Goal: Task Accomplishment & Management: Complete application form

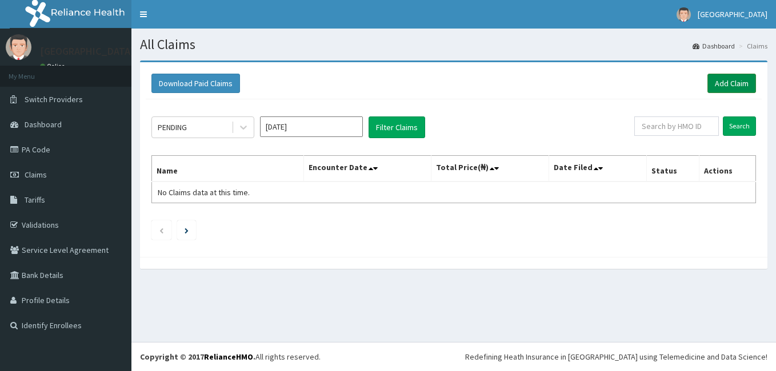
click at [733, 77] on link "Add Claim" at bounding box center [732, 83] width 49 height 19
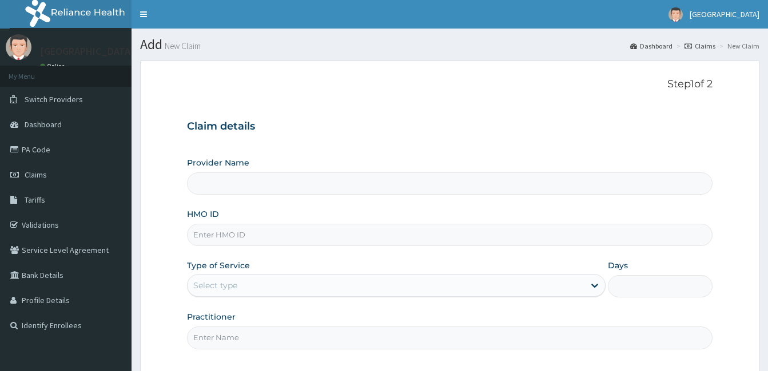
click at [556, 89] on p "Step 1 of 2" at bounding box center [449, 84] width 525 height 13
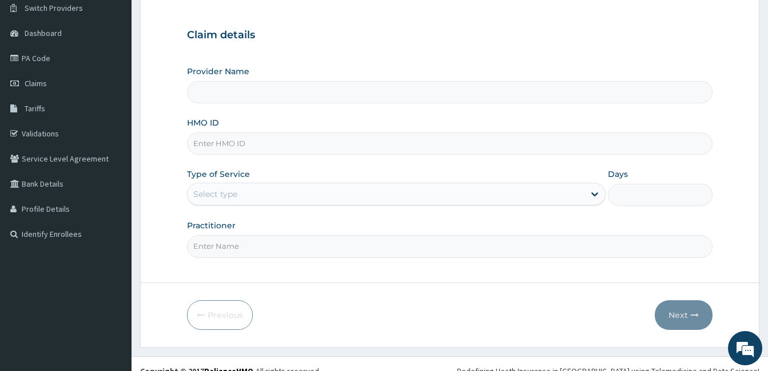
type input "El- Bethel Medical centre- Ogun"
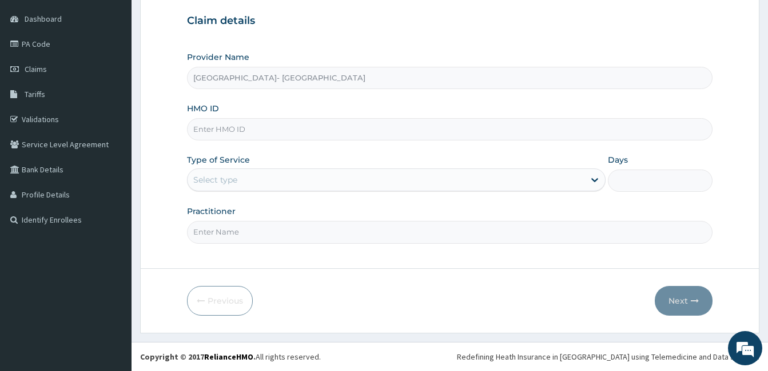
click at [264, 127] on input "HMO ID" at bounding box center [449, 129] width 525 height 22
type input "DNN10068"
click at [458, 175] on div "Select type" at bounding box center [385, 180] width 397 height 18
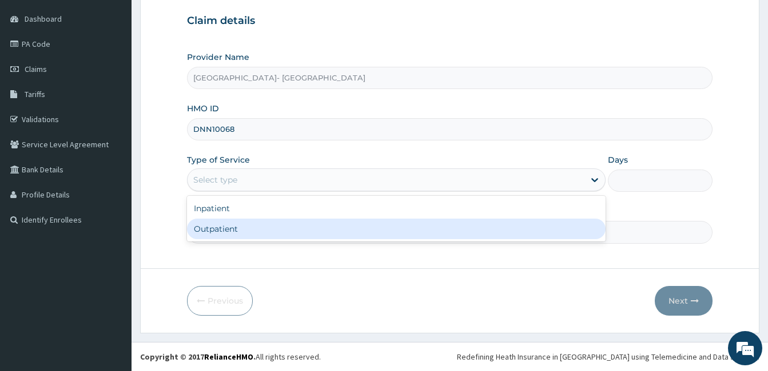
click at [355, 230] on div "Outpatient" at bounding box center [396, 229] width 418 height 21
type input "1"
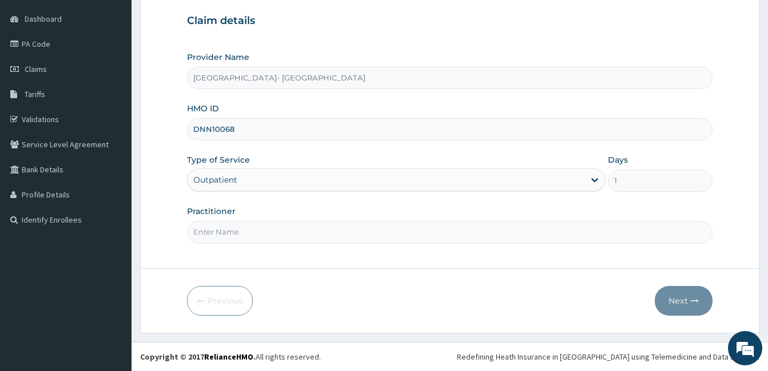
click at [334, 235] on input "Practitioner" at bounding box center [449, 232] width 525 height 22
type input "GENERAL PRACTICE"
click at [667, 303] on button "Next" at bounding box center [683, 301] width 58 height 30
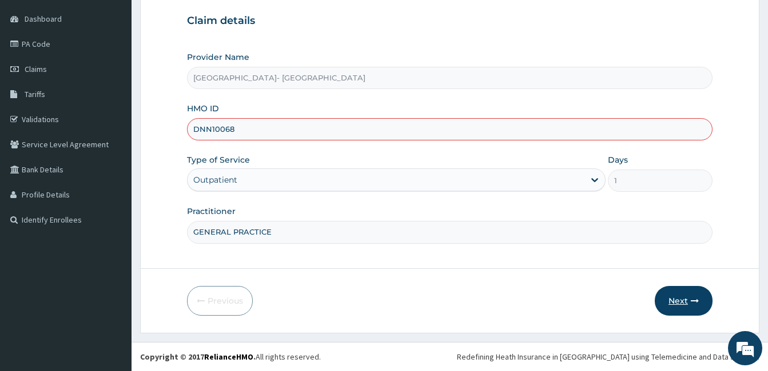
click at [681, 301] on button "Next" at bounding box center [683, 301] width 58 height 30
click at [270, 133] on input "DNN10068" at bounding box center [449, 129] width 525 height 22
type input "D"
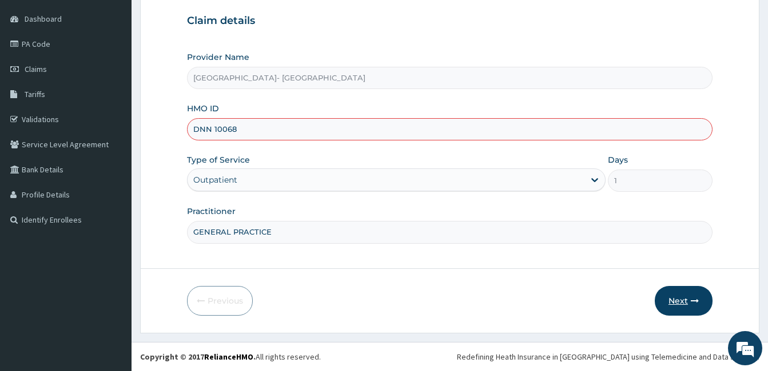
click at [678, 297] on button "Next" at bounding box center [683, 301] width 58 height 30
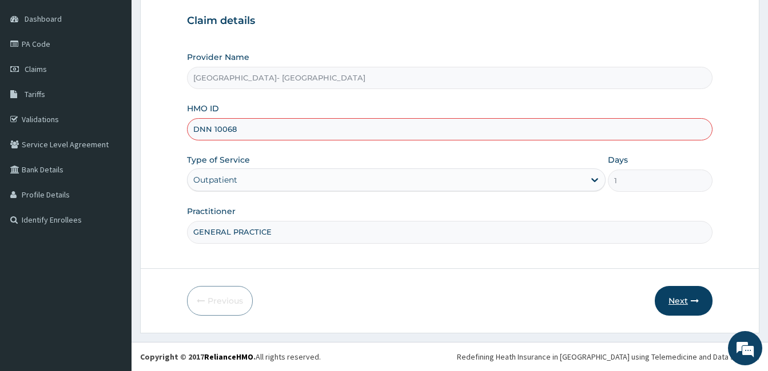
click at [678, 297] on button "Next" at bounding box center [683, 301] width 58 height 30
click at [213, 130] on input "DNN 10068" at bounding box center [449, 129] width 525 height 22
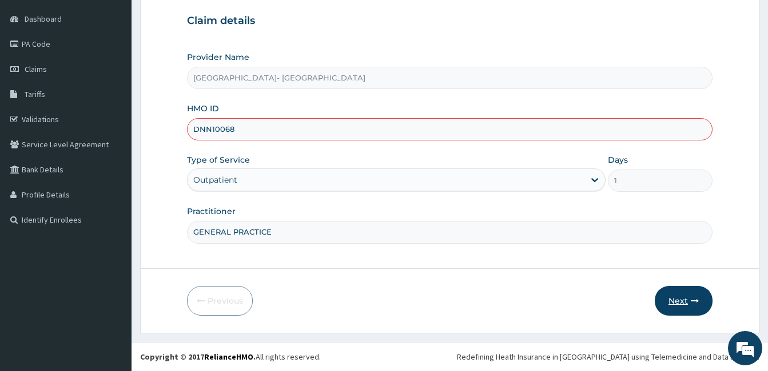
type input "DNN10068"
click at [673, 308] on button "Next" at bounding box center [683, 301] width 58 height 30
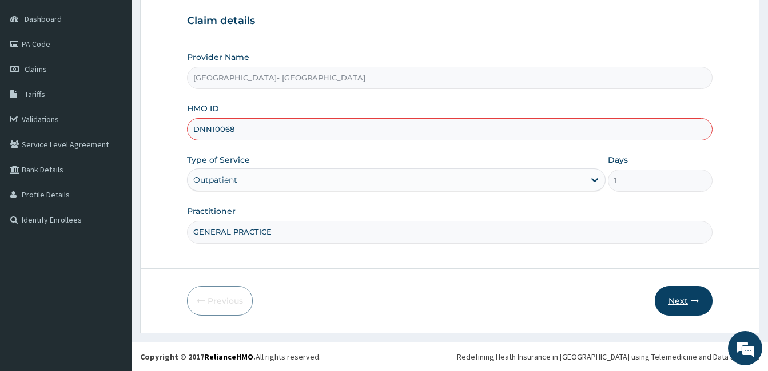
click at [690, 295] on button "Next" at bounding box center [683, 301] width 58 height 30
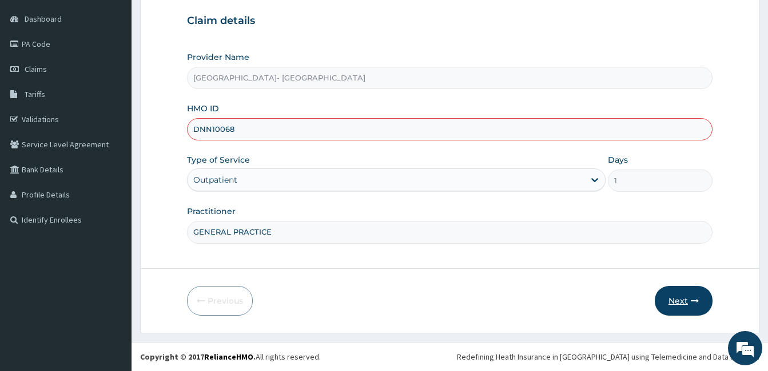
click at [690, 295] on button "Next" at bounding box center [683, 301] width 58 height 30
click at [686, 298] on button "Next" at bounding box center [683, 301] width 58 height 30
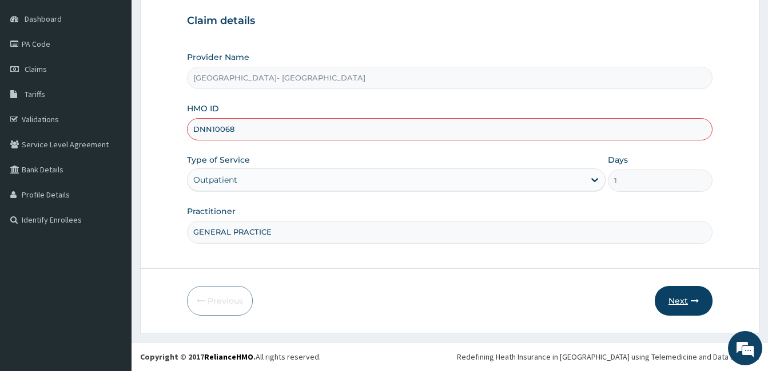
click at [686, 298] on button "Next" at bounding box center [683, 301] width 58 height 30
click at [685, 297] on button "Next" at bounding box center [683, 301] width 58 height 30
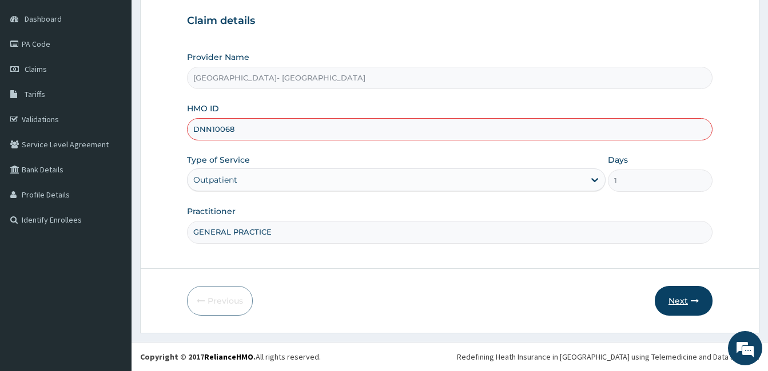
click at [685, 297] on button "Next" at bounding box center [683, 301] width 58 height 30
click at [83, 38] on link "PA Code" at bounding box center [65, 43] width 131 height 25
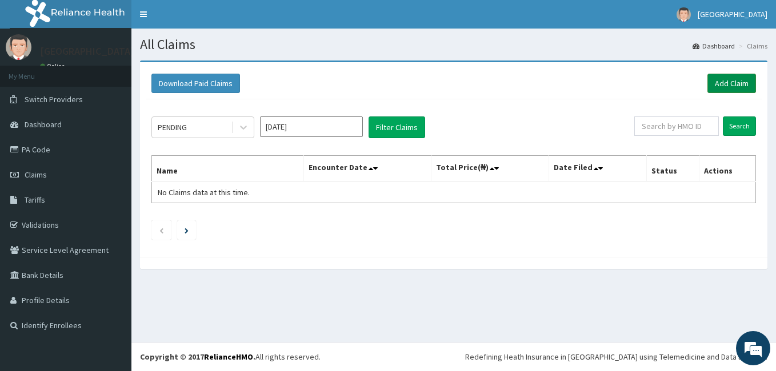
click at [729, 78] on link "Add Claim" at bounding box center [732, 83] width 49 height 19
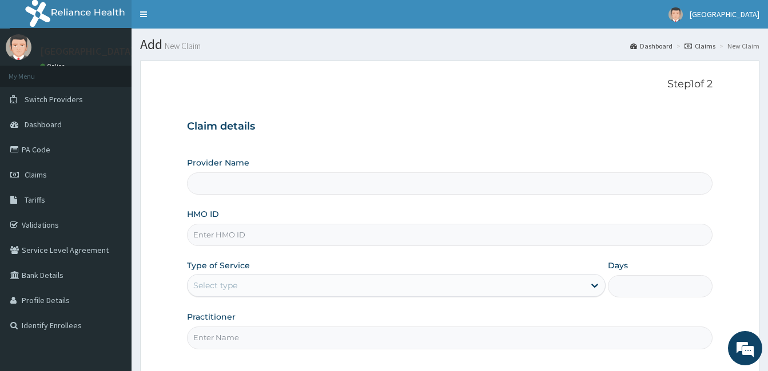
click at [473, 93] on div "Step 1 of 2 Claim details Provider Name HMO ID Type of Service Select type Days…" at bounding box center [449, 217] width 525 height 279
type input "El- Bethel Medical centre- Ogun"
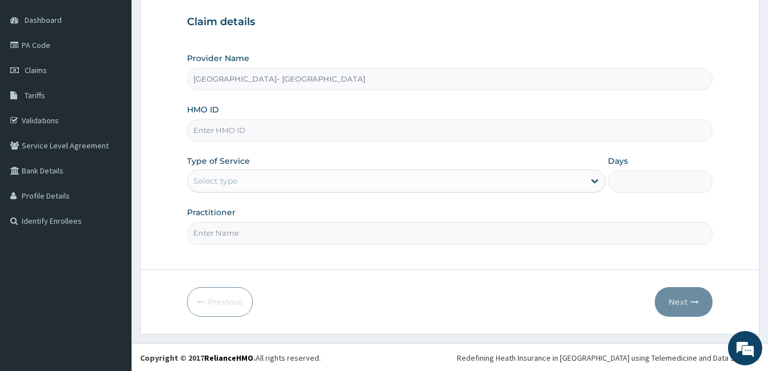
scroll to position [106, 0]
click at [309, 129] on input "HMO ID" at bounding box center [449, 129] width 525 height 22
type input "DNN 10068/A"
click at [329, 177] on div "Select type" at bounding box center [385, 180] width 397 height 18
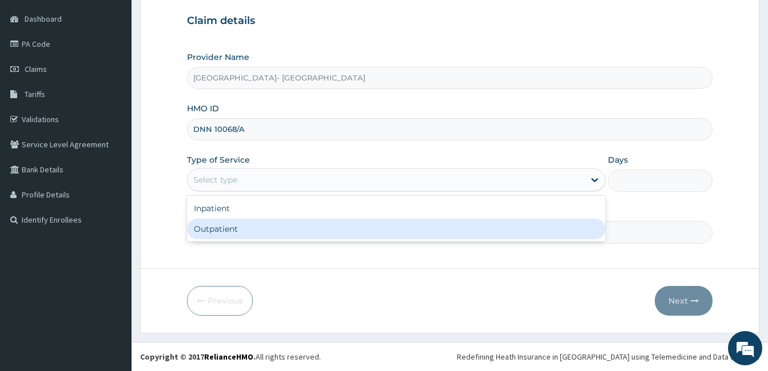
click at [252, 233] on div "Outpatient" at bounding box center [396, 229] width 418 height 21
type input "1"
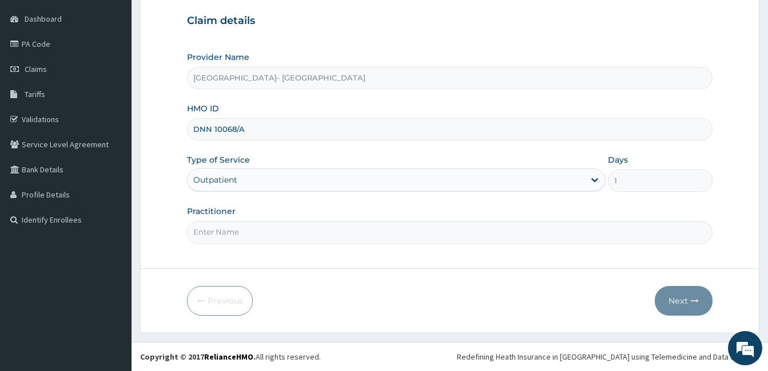
click at [250, 236] on input "Practitioner" at bounding box center [449, 232] width 525 height 22
type input "GENERAL PRACTICE"
click at [669, 294] on button "Next" at bounding box center [683, 301] width 58 height 30
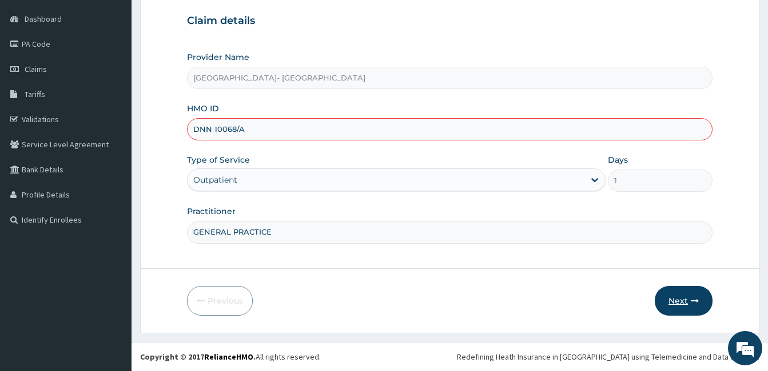
click at [686, 297] on button "Next" at bounding box center [683, 301] width 58 height 30
click at [211, 131] on input "DNN 10068/A" at bounding box center [449, 129] width 525 height 22
click at [213, 127] on input "DNN 10068/A" at bounding box center [449, 129] width 525 height 22
click at [679, 293] on button "Next" at bounding box center [683, 301] width 58 height 30
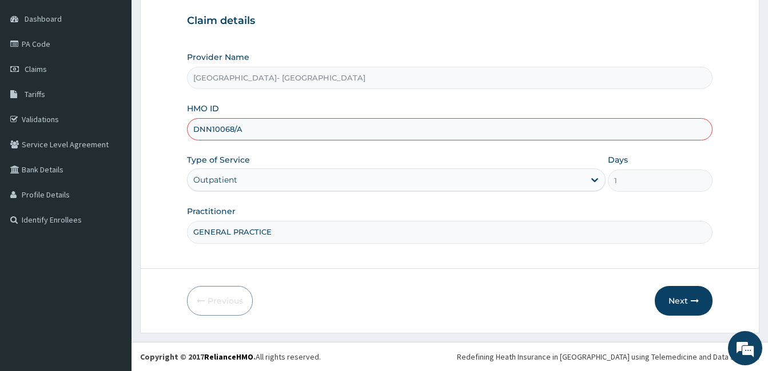
click at [334, 126] on input "DNN10068/A" at bounding box center [449, 129] width 525 height 22
click at [671, 303] on button "Next" at bounding box center [683, 301] width 58 height 30
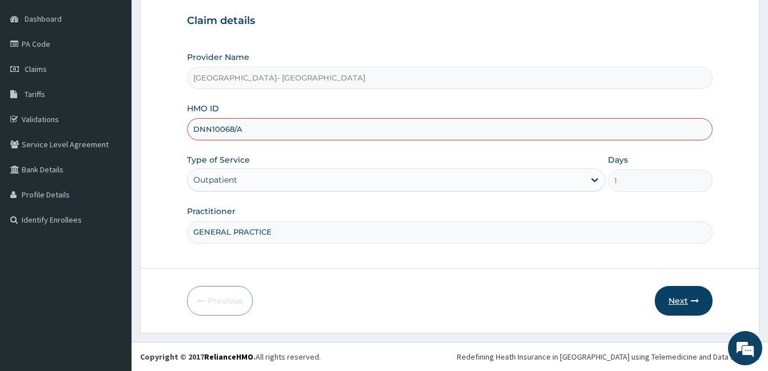
click at [671, 303] on button "Next" at bounding box center [683, 301] width 58 height 30
click at [672, 304] on button "Next" at bounding box center [683, 301] width 58 height 30
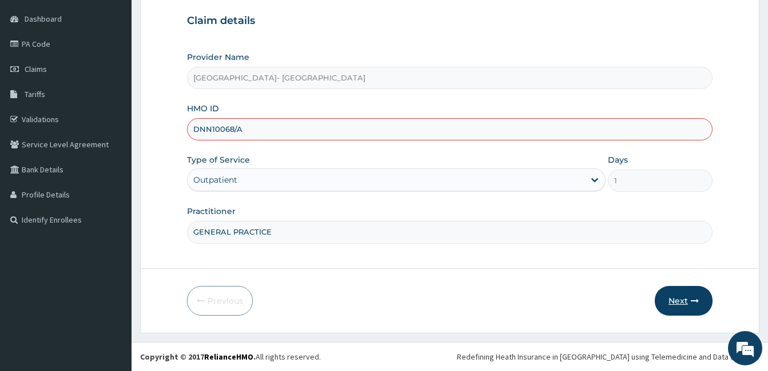
click at [672, 304] on button "Next" at bounding box center [683, 301] width 58 height 30
click at [247, 132] on input "DNN10068/A" at bounding box center [449, 129] width 525 height 22
click at [682, 299] on button "Next" at bounding box center [683, 301] width 58 height 30
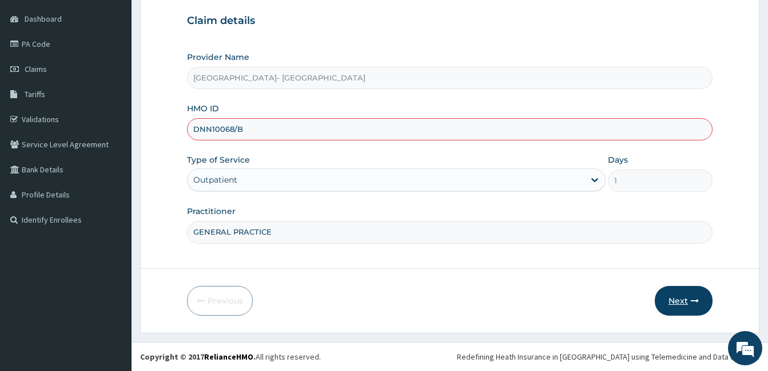
click at [682, 299] on button "Next" at bounding box center [683, 301] width 58 height 30
type input "D"
type input "OLM10035/B"
click at [682, 306] on button "Next" at bounding box center [683, 301] width 58 height 30
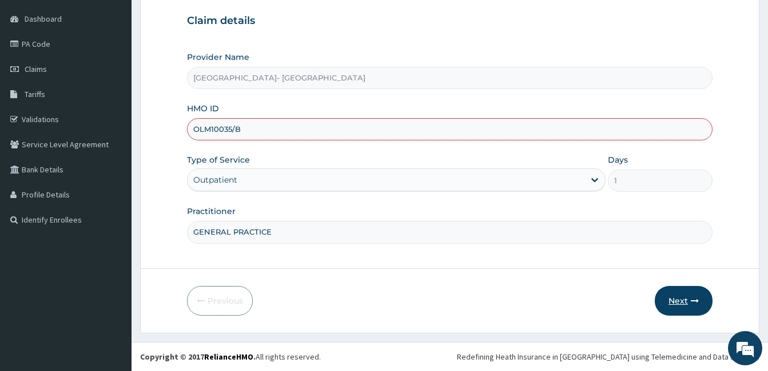
click at [682, 306] on button "Next" at bounding box center [683, 301] width 58 height 30
click at [676, 300] on button "Next" at bounding box center [683, 301] width 58 height 30
click at [281, 160] on div "Type of Service Outpatient" at bounding box center [396, 173] width 418 height 38
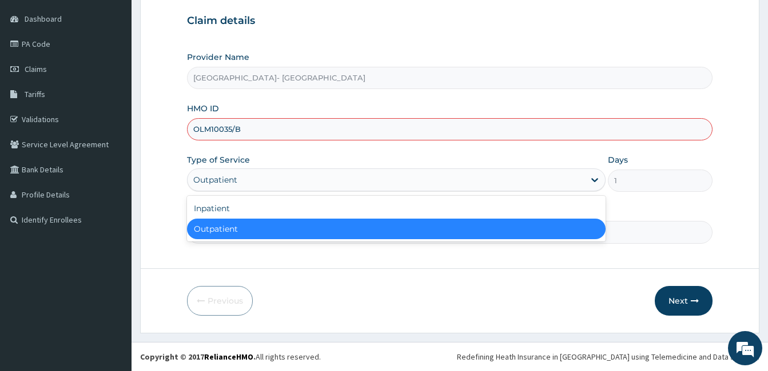
click at [269, 179] on div "Outpatient" at bounding box center [385, 180] width 397 height 18
click at [245, 234] on div "Outpatient" at bounding box center [396, 229] width 418 height 21
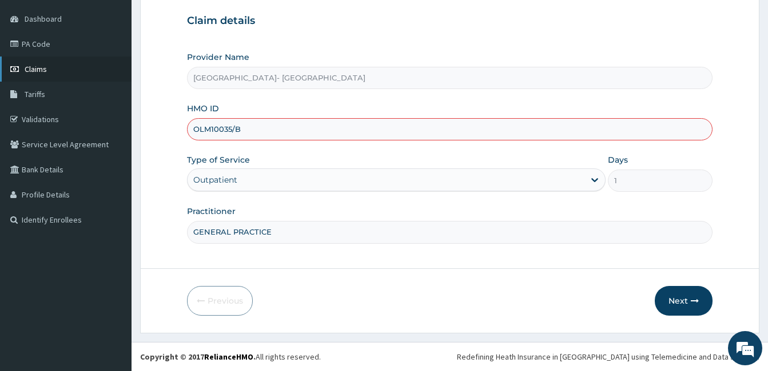
click at [50, 78] on link "Claims" at bounding box center [65, 69] width 131 height 25
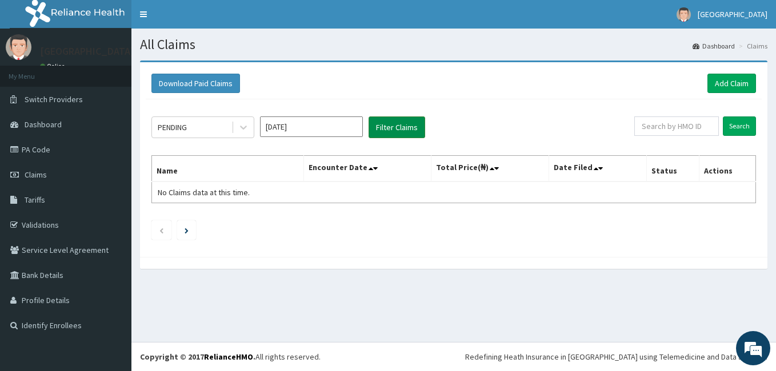
click at [386, 121] on button "Filter Claims" at bounding box center [397, 128] width 57 height 22
click at [392, 127] on button "Filter Claims" at bounding box center [397, 128] width 57 height 22
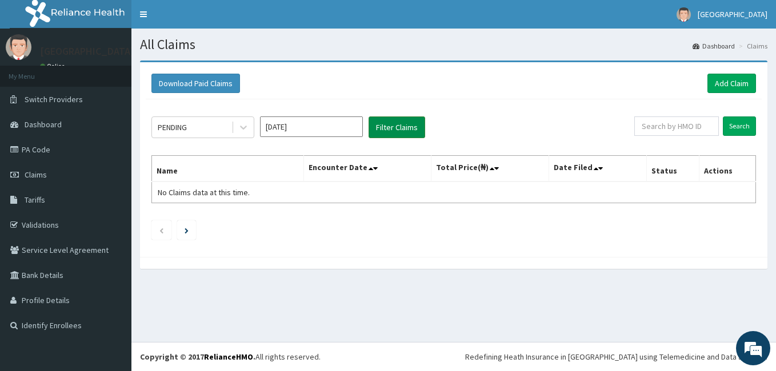
click at [392, 127] on button "Filter Claims" at bounding box center [397, 128] width 57 height 22
click at [689, 124] on input "text" at bounding box center [676, 126] width 85 height 19
type input "OLM10035/B"
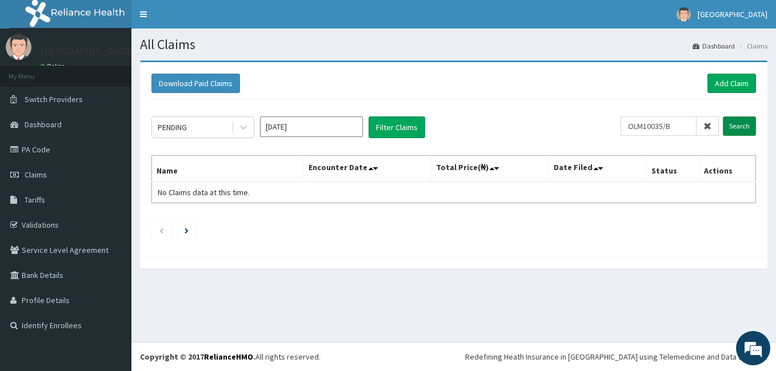
click at [740, 129] on input "Search" at bounding box center [739, 126] width 33 height 19
click at [712, 126] on icon at bounding box center [708, 126] width 8 height 8
click at [727, 78] on link "Add Claim" at bounding box center [732, 83] width 49 height 19
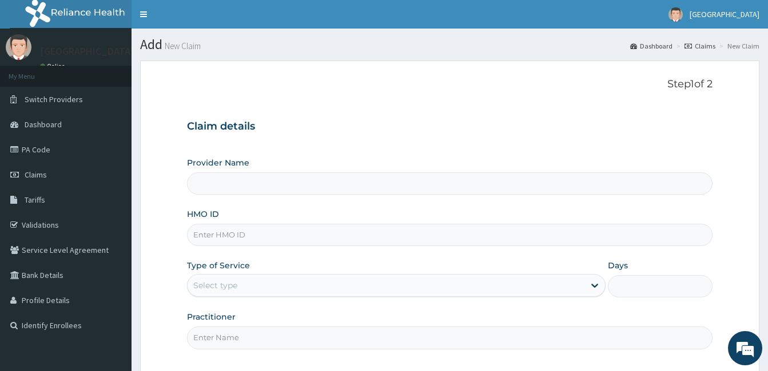
click at [383, 107] on div "Step 1 of 2 Claim details Provider Name HMO ID Type of Service Select type Days…" at bounding box center [449, 217] width 525 height 279
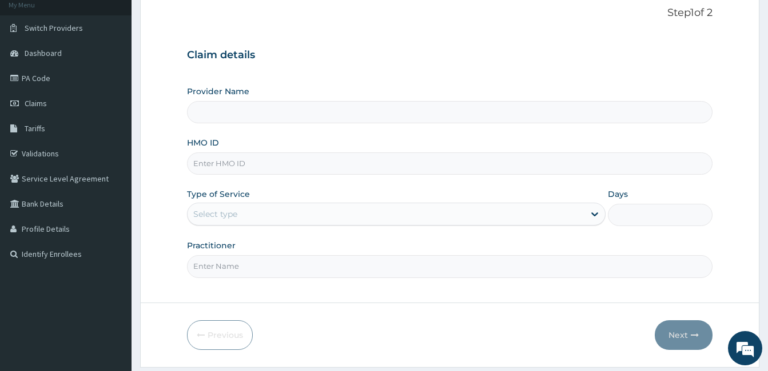
scroll to position [91, 0]
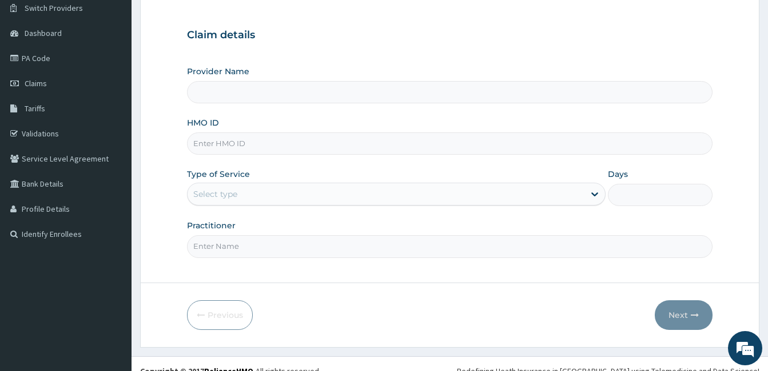
type input "[GEOGRAPHIC_DATA]- [GEOGRAPHIC_DATA]"
click at [234, 146] on input "HMO ID" at bounding box center [449, 144] width 525 height 22
type input "OLM10035/B"
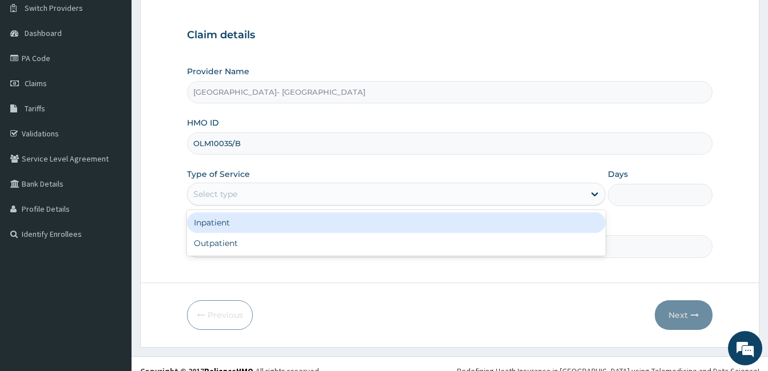
click at [257, 185] on div "Select type" at bounding box center [385, 194] width 397 height 18
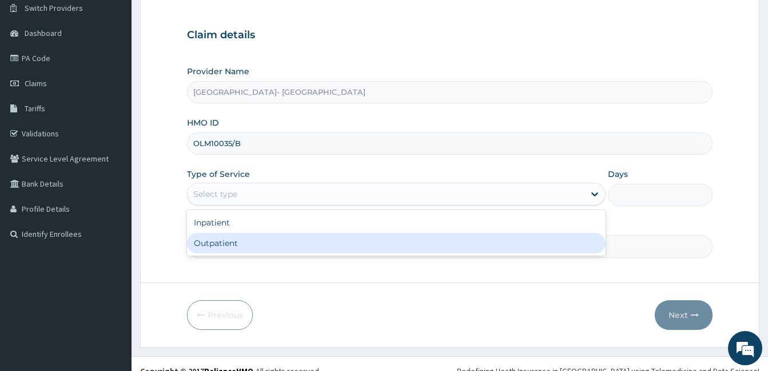
click at [242, 244] on div "Outpatient" at bounding box center [396, 243] width 418 height 21
type input "1"
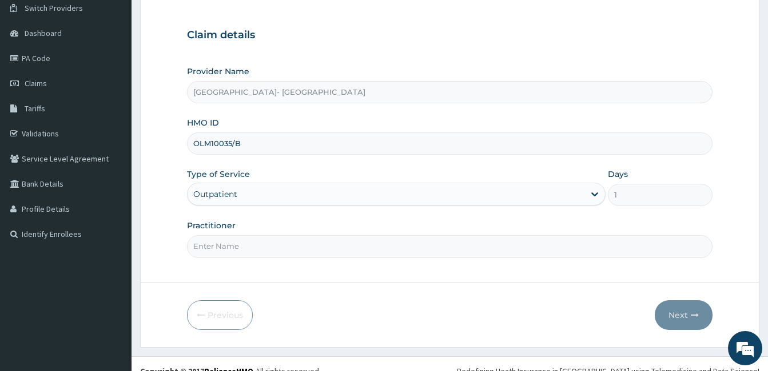
click at [250, 243] on input "Practitioner" at bounding box center [449, 246] width 525 height 22
type input "GENERAL PRACTICE"
click at [667, 311] on button "Next" at bounding box center [683, 316] width 58 height 30
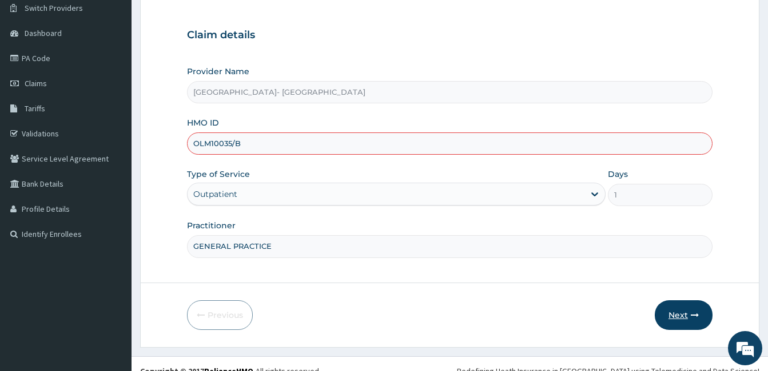
click at [674, 312] on button "Next" at bounding box center [683, 316] width 58 height 30
click at [209, 143] on input "OLM10035/B" at bounding box center [449, 144] width 525 height 22
type input "OLM 10035/B"
click at [685, 322] on button "Next" at bounding box center [683, 316] width 58 height 30
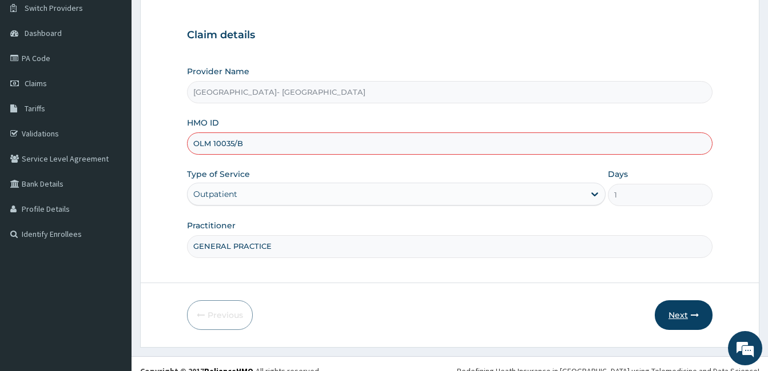
click at [685, 322] on button "Next" at bounding box center [683, 316] width 58 height 30
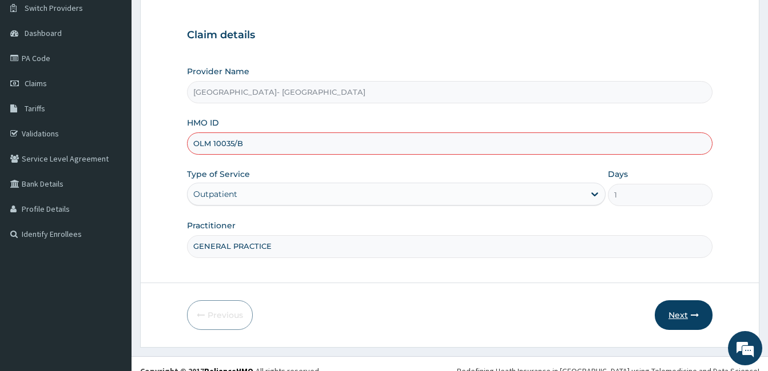
click at [685, 322] on button "Next" at bounding box center [683, 316] width 58 height 30
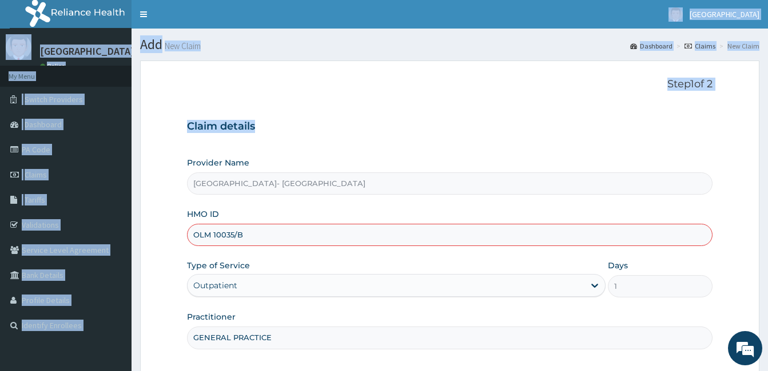
drag, startPoint x: 753, startPoint y: 11, endPoint x: 328, endPoint y: -25, distance: 426.1
click at [328, 0] on html "R EL Toggle navigation [GEOGRAPHIC_DATA] [GEOGRAPHIC_DATA] - [EMAIL_ADDRESS][DO…" at bounding box center [384, 238] width 768 height 477
click at [410, 36] on section "Add New Claim Dashboard Claims New Claim" at bounding box center [449, 40] width 636 height 23
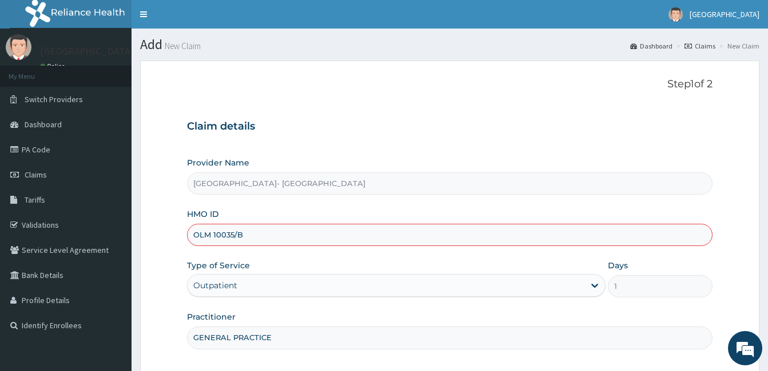
click at [708, 46] on link "Claims" at bounding box center [699, 46] width 31 height 10
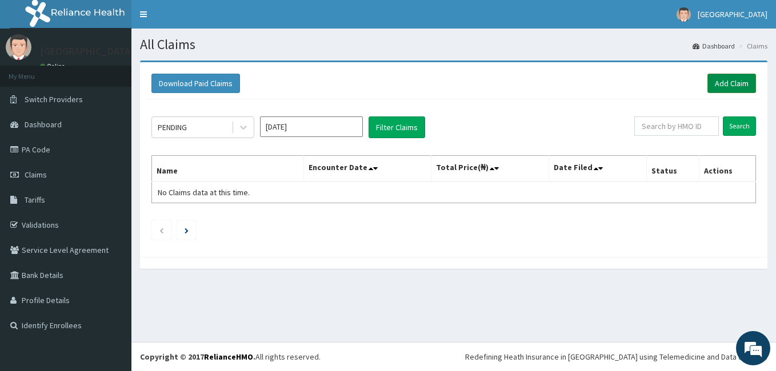
click at [725, 79] on link "Add Claim" at bounding box center [732, 83] width 49 height 19
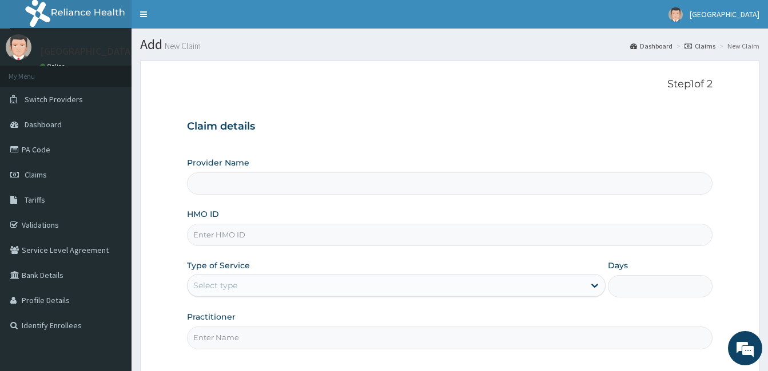
click at [401, 113] on div "Claim details Provider Name HMO ID Type of Service Select type Days Practitioner" at bounding box center [449, 229] width 525 height 240
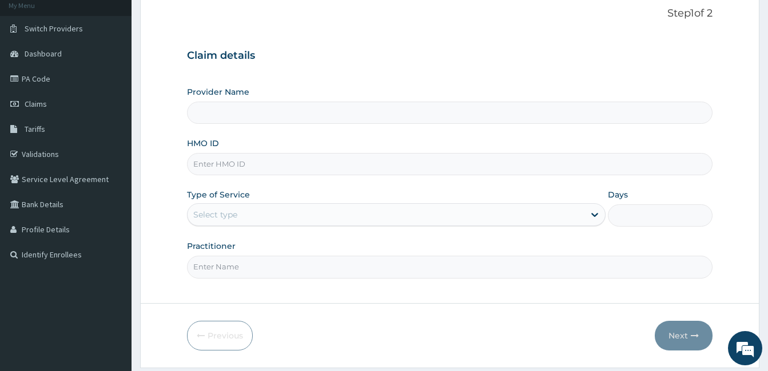
type input "[GEOGRAPHIC_DATA]- [GEOGRAPHIC_DATA]"
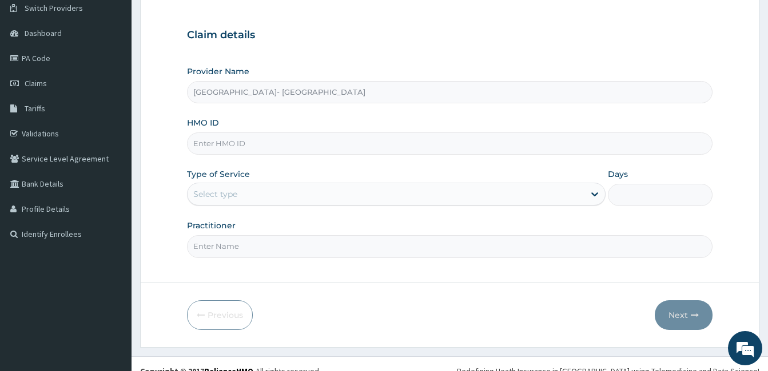
scroll to position [106, 0]
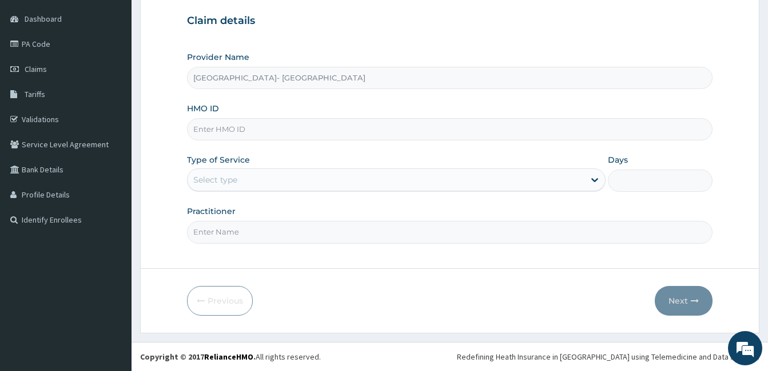
click at [281, 135] on input "HMO ID" at bounding box center [449, 129] width 525 height 22
click at [213, 130] on input "DNN 10068/A" at bounding box center [449, 129] width 525 height 22
type input "DNN10068/A"
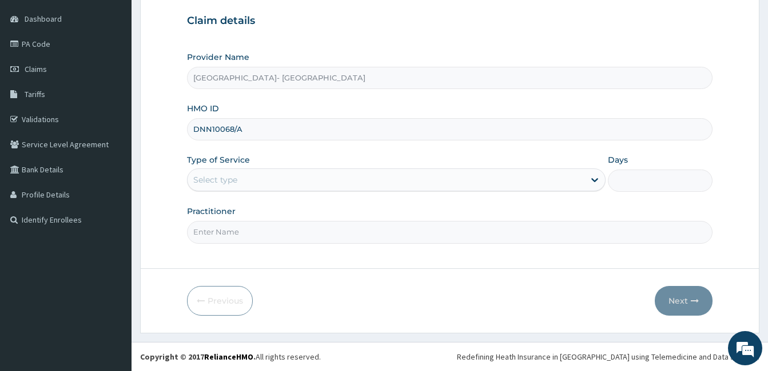
click at [446, 174] on div "Select type" at bounding box center [385, 180] width 397 height 18
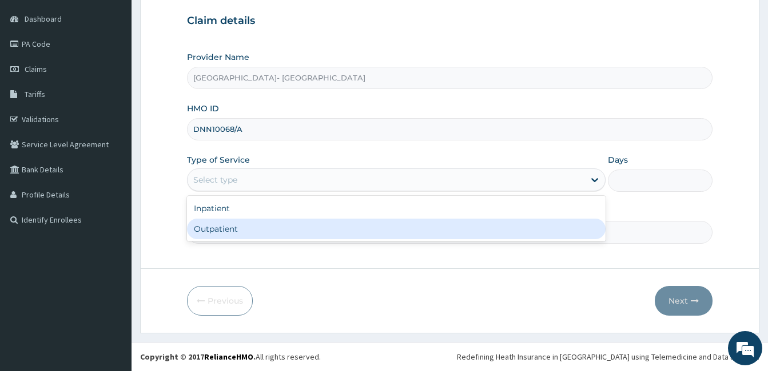
click at [305, 233] on div "Outpatient" at bounding box center [396, 229] width 418 height 21
type input "1"
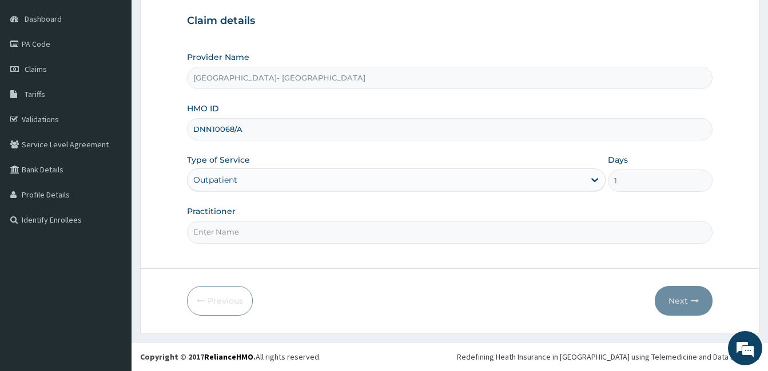
click at [292, 241] on input "Practitioner" at bounding box center [449, 232] width 525 height 22
type input "GENERAL PRACTICE"
click at [700, 298] on button "Next" at bounding box center [683, 301] width 58 height 30
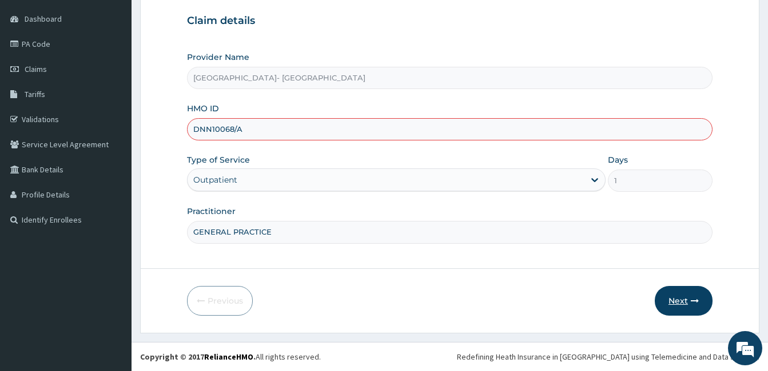
click at [700, 298] on button "Next" at bounding box center [683, 301] width 58 height 30
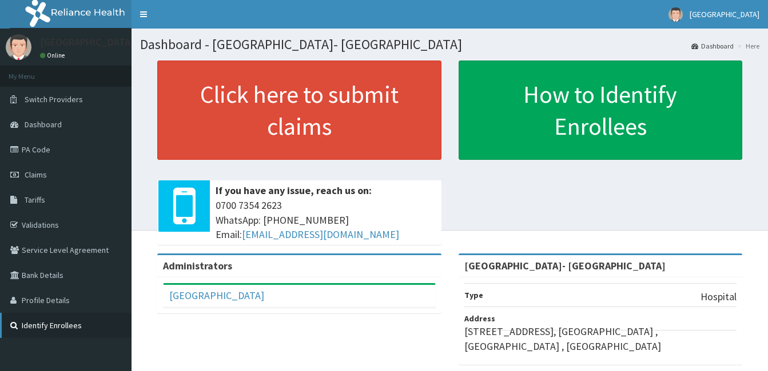
click at [57, 329] on link "Identify Enrollees" at bounding box center [65, 325] width 131 height 25
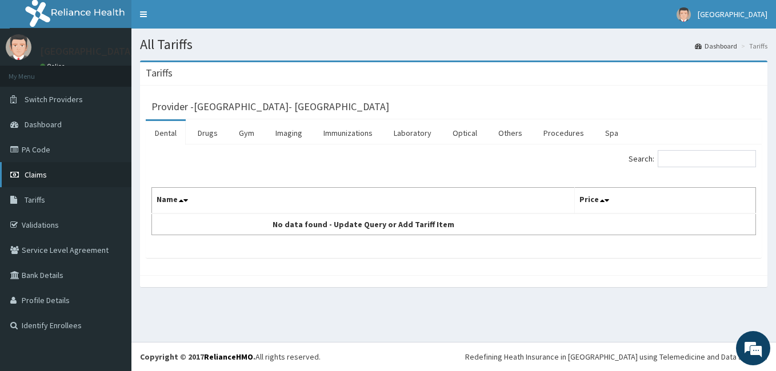
click at [50, 164] on link "Claims" at bounding box center [65, 174] width 131 height 25
